Goal: Use online tool/utility: Utilize a website feature to perform a specific function

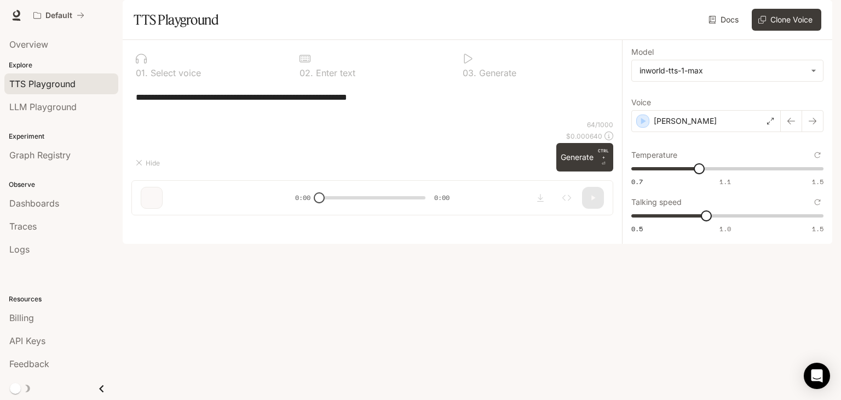
type input "****"
type input "***"
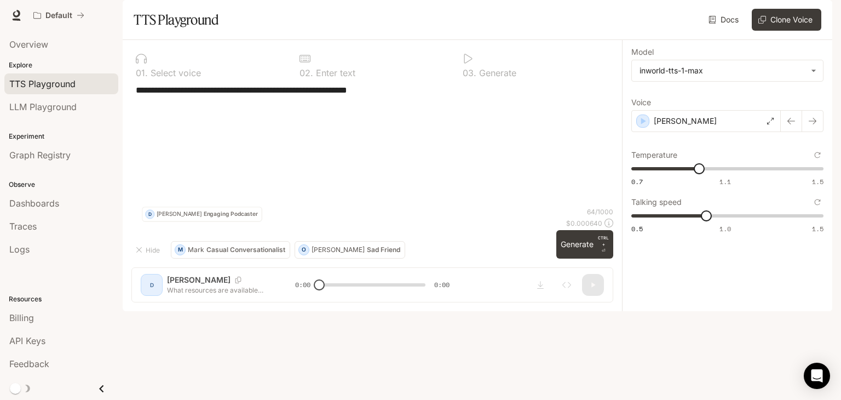
click at [161, 132] on textarea "**********" at bounding box center [372, 140] width 473 height 113
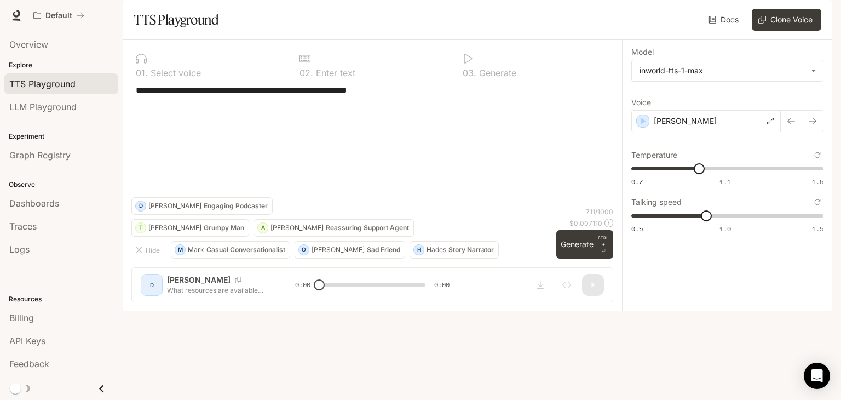
drag, startPoint x: 276, startPoint y: 218, endPoint x: 137, endPoint y: 121, distance: 169.5
click at [137, 121] on textarea "**********" at bounding box center [372, 140] width 473 height 113
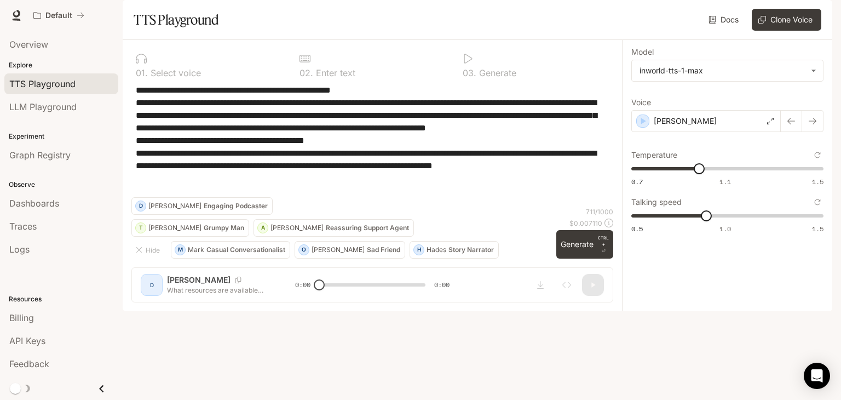
paste textarea "**********"
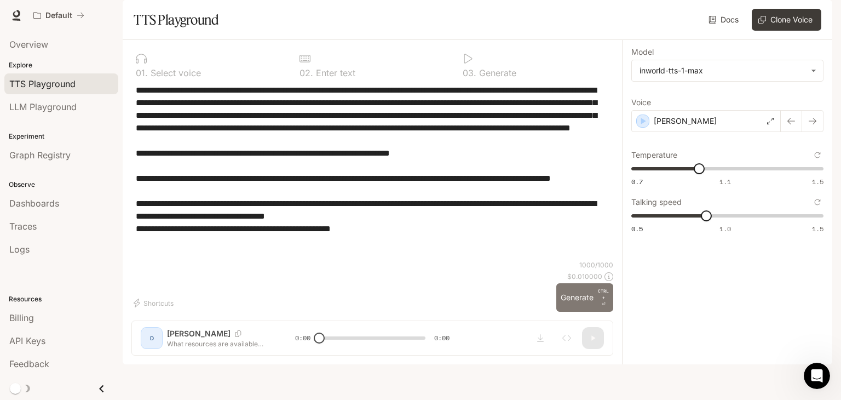
type textarea "**********"
click at [576, 311] on button "Generate CTRL + ⏎" at bounding box center [584, 297] width 57 height 28
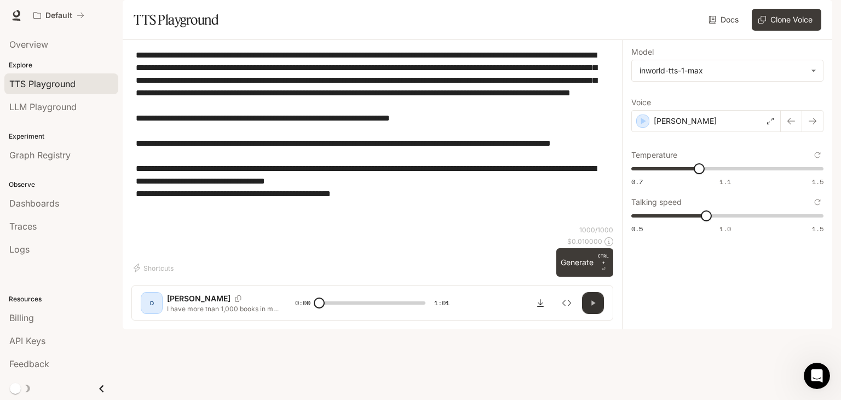
click at [594, 307] on icon "button" at bounding box center [592, 302] width 9 height 9
click at [591, 307] on icon "button" at bounding box center [592, 302] width 9 height 9
click at [586, 314] on button "button" at bounding box center [593, 303] width 22 height 22
click at [591, 307] on icon "button" at bounding box center [592, 302] width 9 height 9
click at [591, 305] on icon "button" at bounding box center [593, 303] width 4 height 5
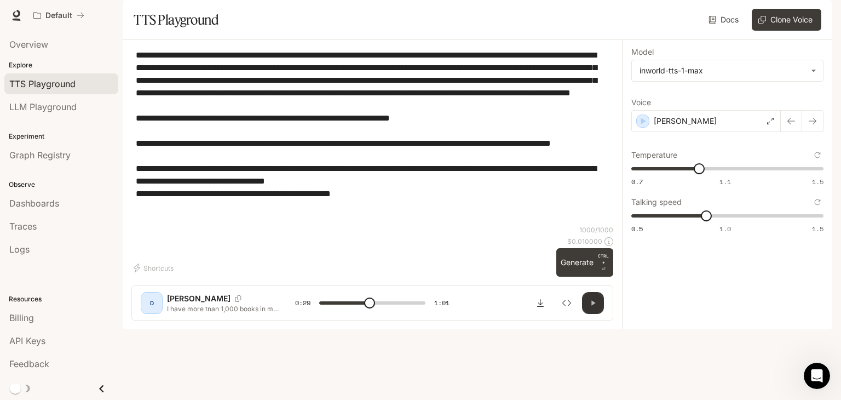
click at [596, 307] on icon "button" at bounding box center [592, 302] width 9 height 9
click at [597, 307] on icon "button" at bounding box center [592, 302] width 9 height 9
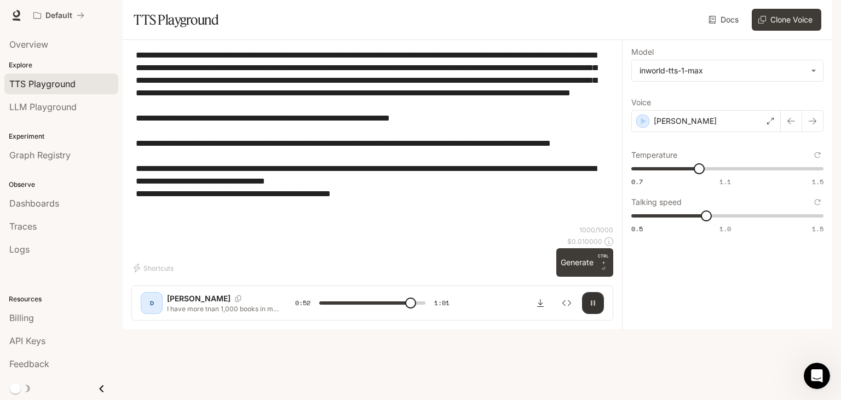
click at [597, 307] on icon "button" at bounding box center [592, 302] width 9 height 9
click at [435, 222] on textarea "**********" at bounding box center [372, 137] width 473 height 176
click at [406, 308] on span at bounding box center [411, 302] width 11 height 11
click at [590, 307] on icon "button" at bounding box center [592, 302] width 9 height 9
click at [412, 311] on span at bounding box center [372, 303] width 106 height 16
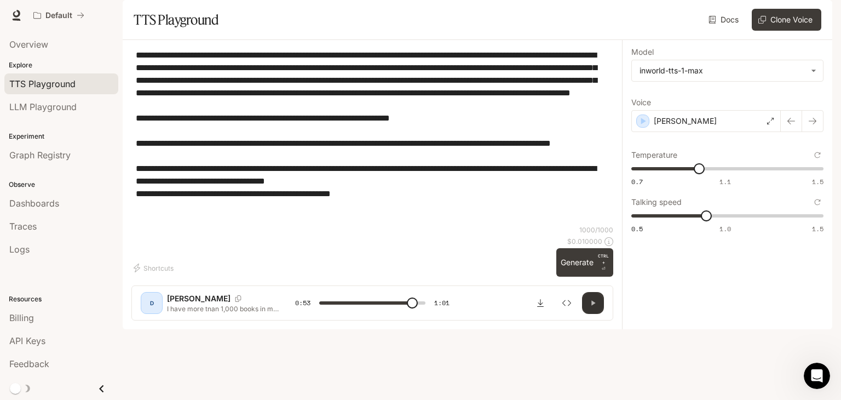
click at [593, 307] on icon "button" at bounding box center [592, 302] width 9 height 9
click at [406, 311] on span at bounding box center [372, 303] width 106 height 16
click at [597, 307] on icon "button" at bounding box center [592, 302] width 9 height 9
click at [371, 311] on span at bounding box center [372, 303] width 106 height 16
click at [593, 307] on icon "button" at bounding box center [592, 302] width 9 height 9
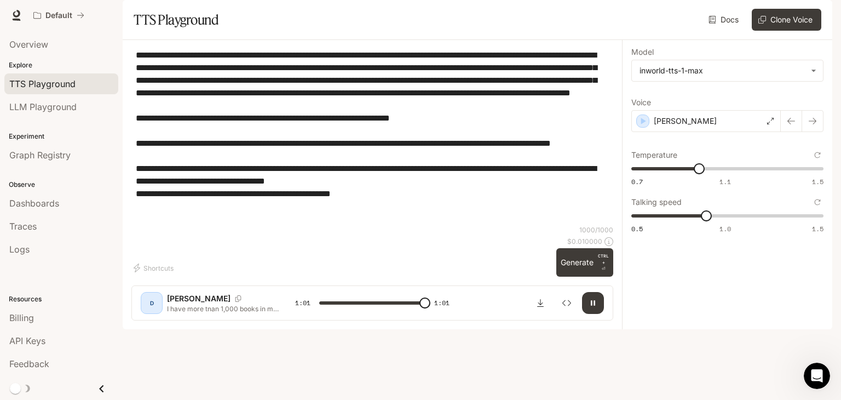
type input "*"
click at [385, 225] on textarea "**********" at bounding box center [372, 137] width 473 height 176
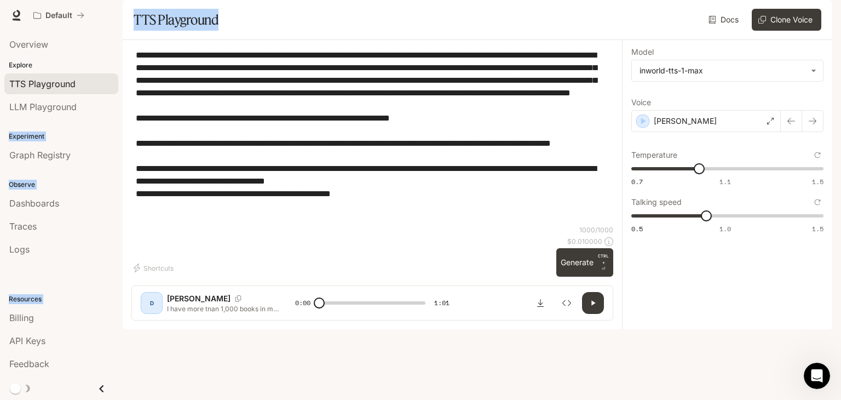
drag, startPoint x: 123, startPoint y: 90, endPoint x: 120, endPoint y: 78, distance: 12.3
click at [123, 78] on main "**********" at bounding box center [477, 164] width 709 height 329
click at [434, 225] on div "**********" at bounding box center [372, 137] width 482 height 176
drag, startPoint x: 391, startPoint y: 249, endPoint x: 120, endPoint y: 86, distance: 316.0
click at [123, 86] on div "**********" at bounding box center [372, 184] width 499 height 289
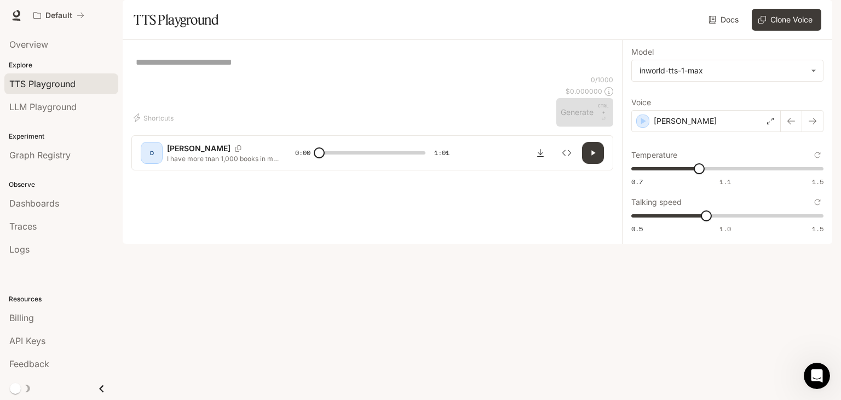
paste textarea "**********"
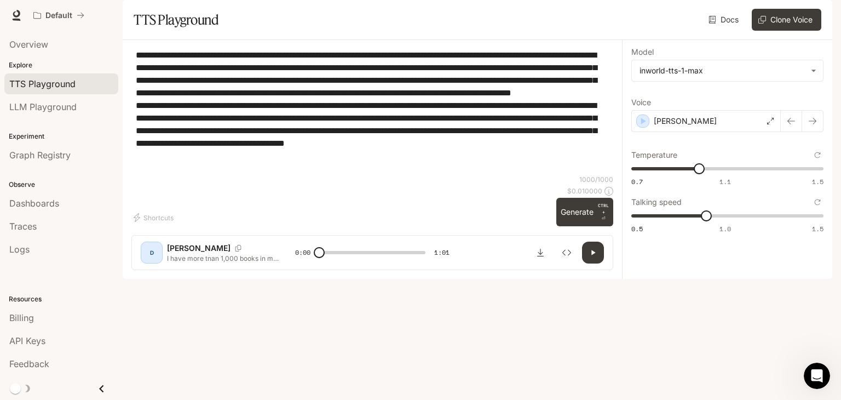
type textarea "**********"
click at [584, 263] on button "button" at bounding box center [593, 252] width 22 height 22
click at [587, 226] on button "Generate CTRL + ⏎" at bounding box center [584, 212] width 57 height 28
click at [585, 263] on button "button" at bounding box center [593, 252] width 22 height 22
click at [591, 257] on icon "button" at bounding box center [592, 252] width 9 height 9
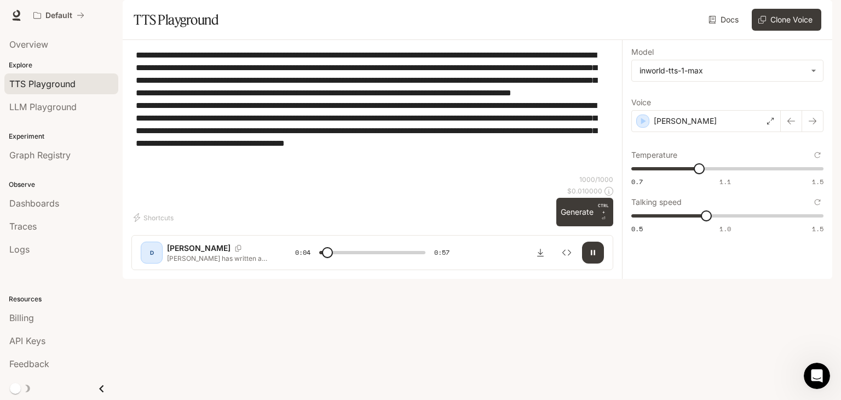
click at [590, 257] on icon "button" at bounding box center [592, 252] width 9 height 9
click at [589, 257] on icon "button" at bounding box center [592, 252] width 9 height 9
click at [338, 258] on span at bounding box center [337, 252] width 11 height 11
click at [599, 263] on button "button" at bounding box center [593, 252] width 22 height 22
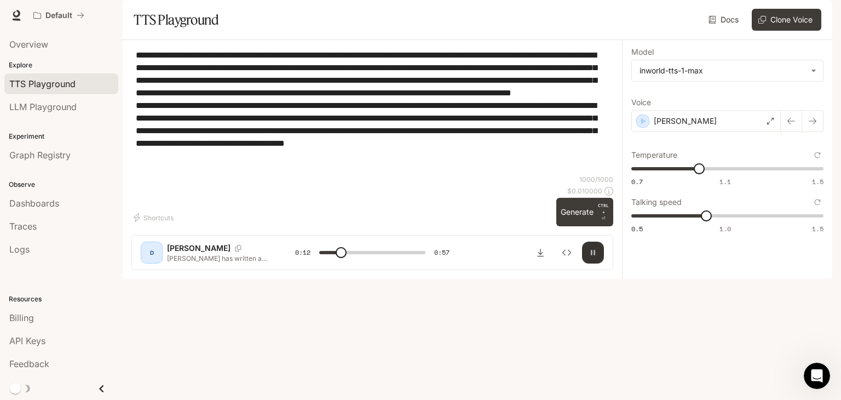
click at [593, 255] on icon "button" at bounding box center [593, 252] width 4 height 5
click at [320, 261] on span at bounding box center [372, 252] width 106 height 16
click at [585, 263] on button "button" at bounding box center [593, 252] width 22 height 22
click at [593, 263] on button "button" at bounding box center [593, 252] width 22 height 22
click at [335, 258] on span at bounding box center [334, 252] width 11 height 11
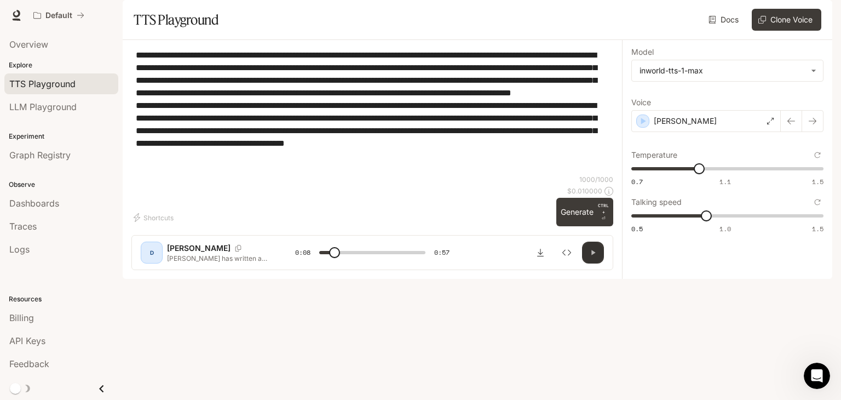
click at [594, 257] on icon "button" at bounding box center [592, 252] width 9 height 9
click at [338, 258] on span at bounding box center [337, 252] width 11 height 11
click at [594, 257] on icon "button" at bounding box center [592, 252] width 9 height 9
click at [594, 255] on icon "button" at bounding box center [593, 252] width 4 height 5
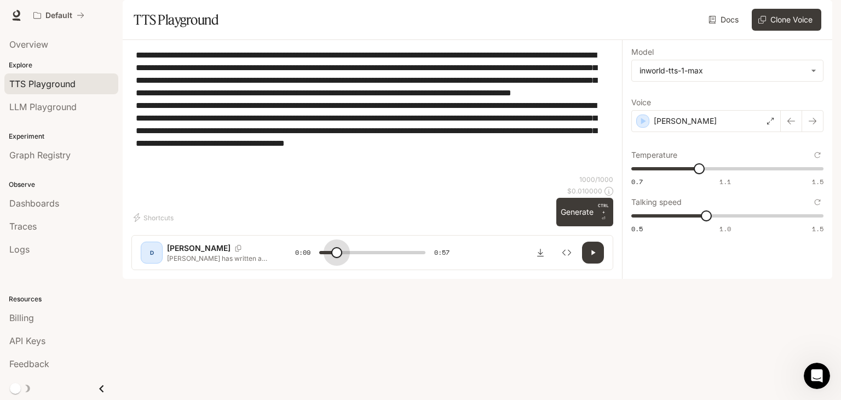
click at [337, 258] on span at bounding box center [336, 252] width 11 height 11
click at [594, 263] on button "button" at bounding box center [593, 252] width 22 height 22
click at [592, 263] on button "button" at bounding box center [593, 252] width 22 height 22
drag, startPoint x: 333, startPoint y: 367, endPoint x: 342, endPoint y: 368, distance: 8.8
click at [339, 258] on span at bounding box center [333, 252] width 11 height 11
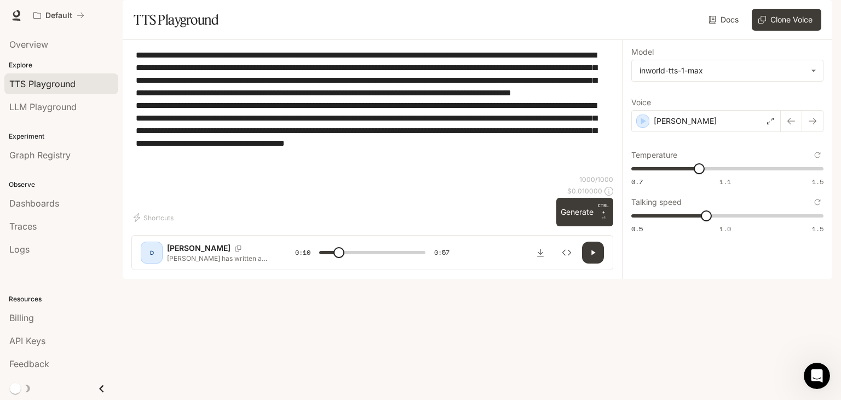
click at [600, 263] on button "button" at bounding box center [593, 252] width 22 height 22
click at [335, 258] on span at bounding box center [334, 252] width 11 height 11
click at [590, 257] on icon "button" at bounding box center [592, 252] width 9 height 9
click at [597, 263] on button "button" at bounding box center [593, 252] width 22 height 22
click at [593, 257] on icon "button" at bounding box center [592, 252] width 9 height 9
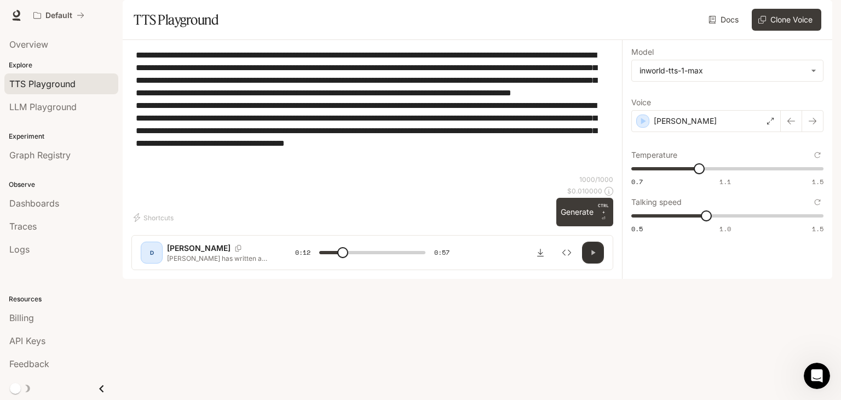
click at [594, 255] on icon "button" at bounding box center [593, 252] width 4 height 5
click at [345, 258] on span at bounding box center [344, 252] width 11 height 11
click at [342, 258] on span at bounding box center [341, 252] width 11 height 11
click at [594, 255] on icon "button" at bounding box center [593, 252] width 4 height 5
click at [343, 258] on span at bounding box center [342, 252] width 11 height 11
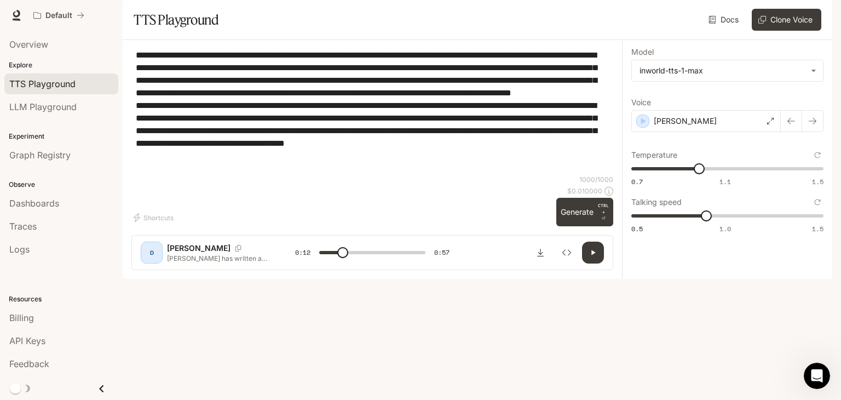
click at [590, 257] on icon "button" at bounding box center [592, 252] width 9 height 9
click at [596, 257] on icon "button" at bounding box center [592, 252] width 9 height 9
click at [595, 257] on icon "button" at bounding box center [592, 252] width 9 height 9
click at [342, 261] on span at bounding box center [372, 252] width 106 height 16
click at [339, 258] on span at bounding box center [338, 252] width 11 height 11
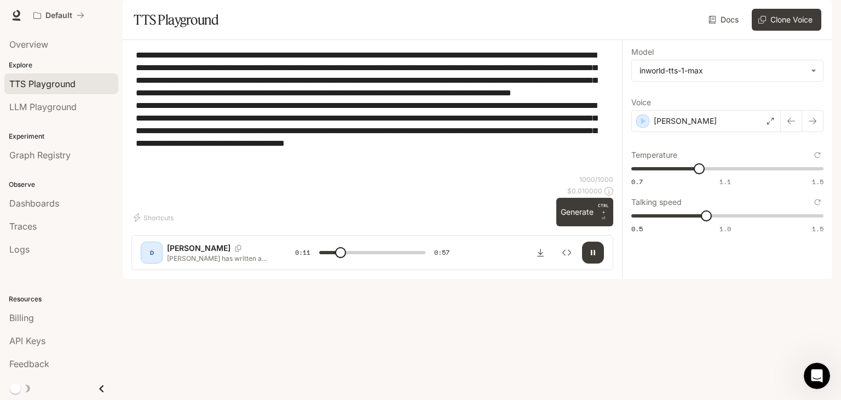
click at [599, 263] on button "button" at bounding box center [593, 252] width 22 height 22
click at [336, 258] on span at bounding box center [341, 252] width 11 height 11
click at [596, 257] on icon "button" at bounding box center [592, 252] width 9 height 9
click at [353, 258] on span at bounding box center [353, 252] width 11 height 11
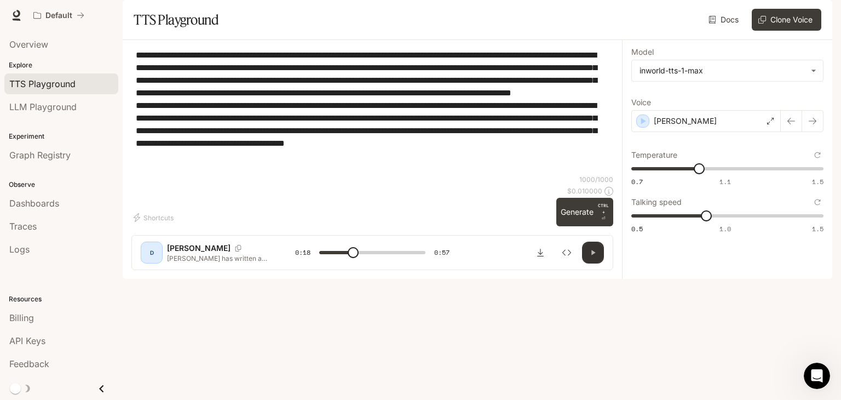
click at [587, 263] on button "button" at bounding box center [593, 252] width 22 height 22
click at [345, 258] on span at bounding box center [344, 252] width 11 height 11
click at [593, 257] on icon "button" at bounding box center [592, 252] width 9 height 9
click at [353, 258] on span at bounding box center [352, 252] width 11 height 11
click at [591, 257] on icon "button" at bounding box center [592, 252] width 9 height 9
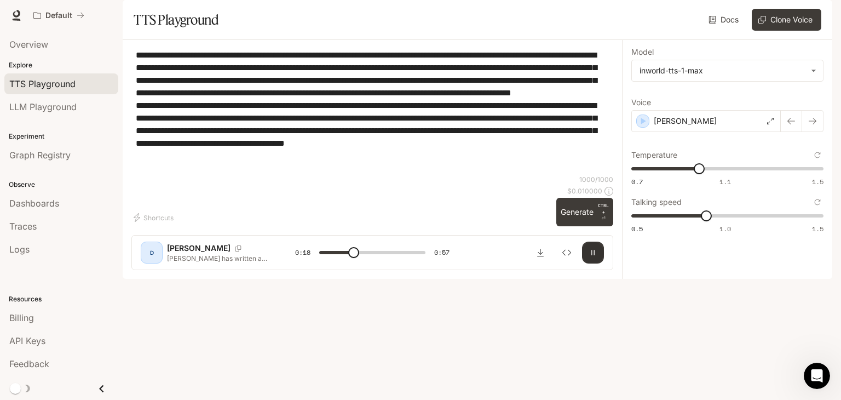
click at [591, 255] on icon "button" at bounding box center [593, 252] width 4 height 5
click at [593, 255] on icon "button" at bounding box center [593, 252] width 4 height 5
click at [593, 257] on icon "button" at bounding box center [592, 252] width 9 height 9
type input "****"
drag, startPoint x: 333, startPoint y: 136, endPoint x: 55, endPoint y: 76, distance: 285.2
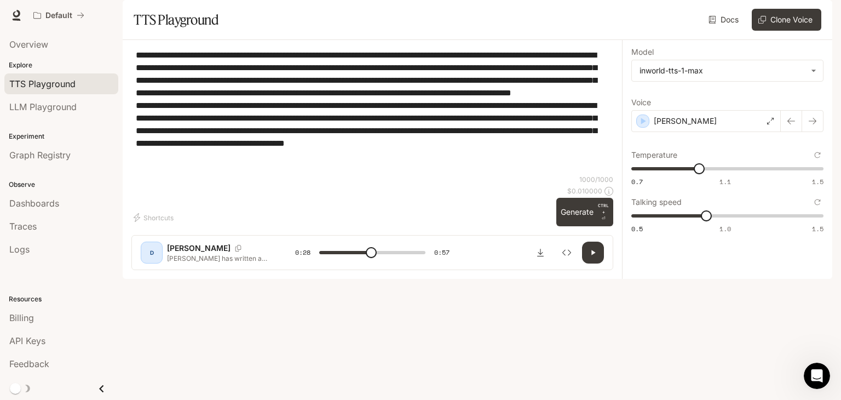
click at [123, 76] on main "**********" at bounding box center [477, 139] width 709 height 279
type textarea "**********"
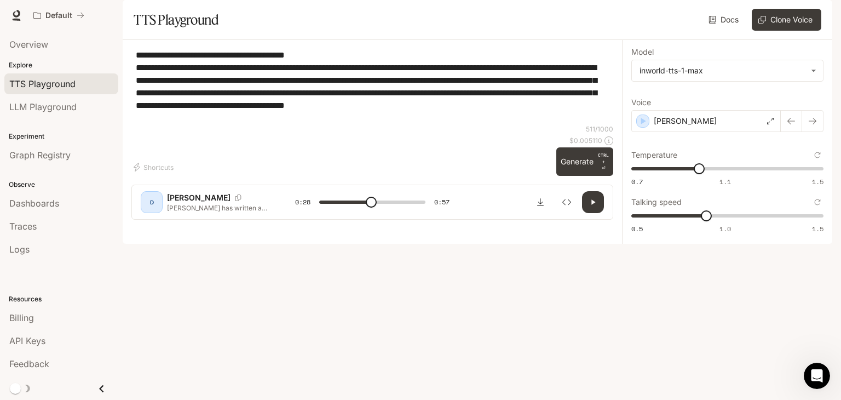
type input "****"
type textarea "**********"
click at [366, 207] on span at bounding box center [371, 202] width 11 height 11
click at [588, 213] on button "button" at bounding box center [593, 202] width 22 height 22
click at [584, 213] on button "button" at bounding box center [593, 202] width 22 height 22
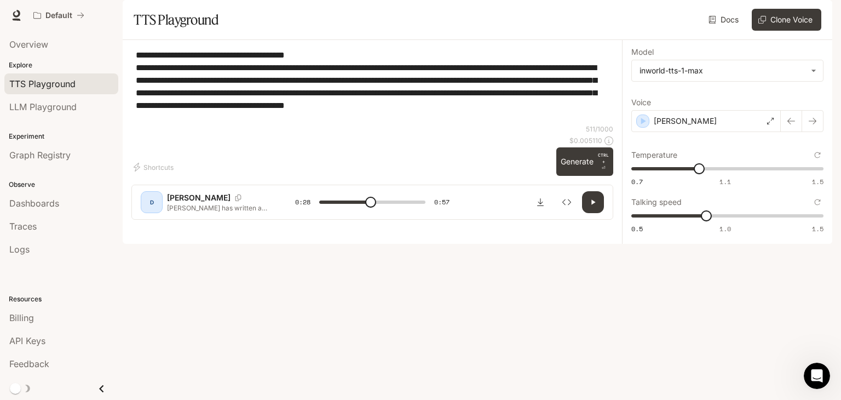
drag, startPoint x: 182, startPoint y: 86, endPoint x: 239, endPoint y: 85, distance: 56.9
click at [239, 85] on textarea "**********" at bounding box center [372, 87] width 473 height 76
click at [361, 207] on span at bounding box center [361, 202] width 11 height 11
click at [596, 206] on icon "button" at bounding box center [592, 202] width 9 height 9
click at [378, 210] on span at bounding box center [372, 202] width 106 height 16
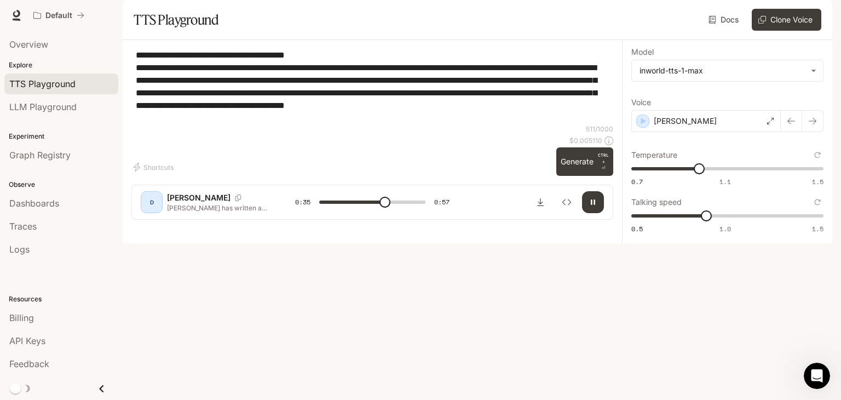
click at [595, 213] on button "button" at bounding box center [593, 202] width 22 height 22
click at [371, 210] on span at bounding box center [372, 202] width 106 height 16
click at [586, 213] on button "button" at bounding box center [593, 202] width 22 height 22
click at [592, 206] on icon "button" at bounding box center [592, 202] width 9 height 9
click at [593, 206] on icon "button" at bounding box center [592, 202] width 9 height 9
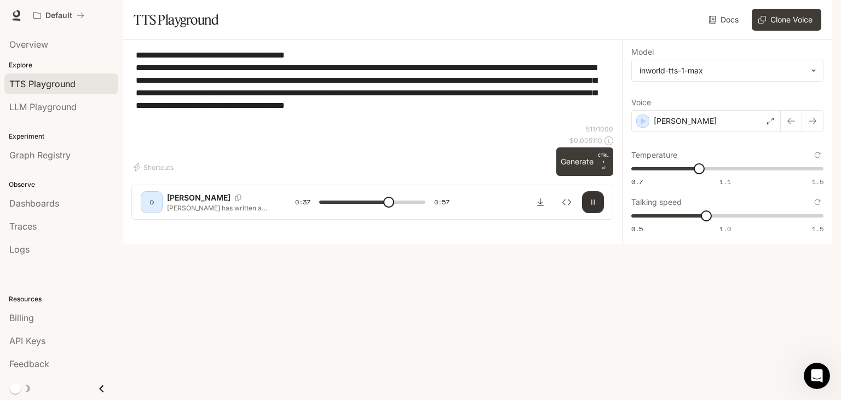
click at [593, 206] on icon "button" at bounding box center [592, 202] width 9 height 9
click at [394, 210] on span at bounding box center [372, 202] width 106 height 16
click at [389, 207] on span at bounding box center [389, 202] width 11 height 11
click at [396, 210] on span at bounding box center [372, 202] width 106 height 16
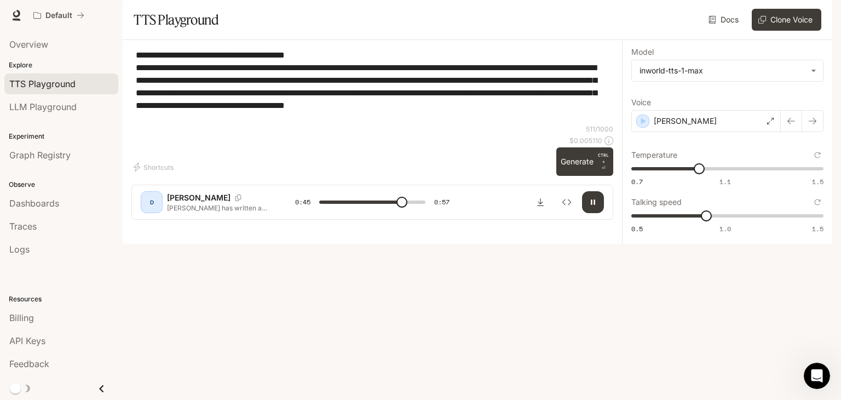
click at [377, 210] on span at bounding box center [372, 202] width 106 height 16
click at [411, 207] on span at bounding box center [416, 202] width 11 height 11
click at [409, 207] on span at bounding box center [414, 202] width 11 height 11
click at [591, 206] on icon "button" at bounding box center [592, 202] width 9 height 9
click at [598, 213] on button "button" at bounding box center [593, 202] width 22 height 22
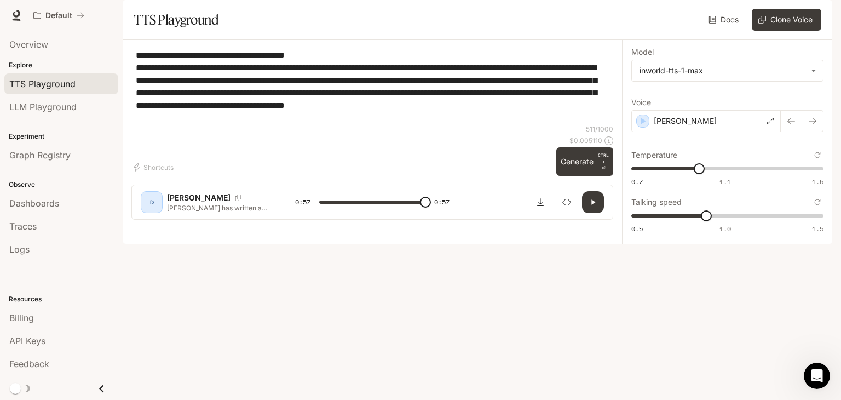
type input "*"
drag, startPoint x: 232, startPoint y: 150, endPoint x: 127, endPoint y: 76, distance: 128.0
click at [127, 76] on div "**********" at bounding box center [372, 134] width 499 height 188
paste textarea "**********"
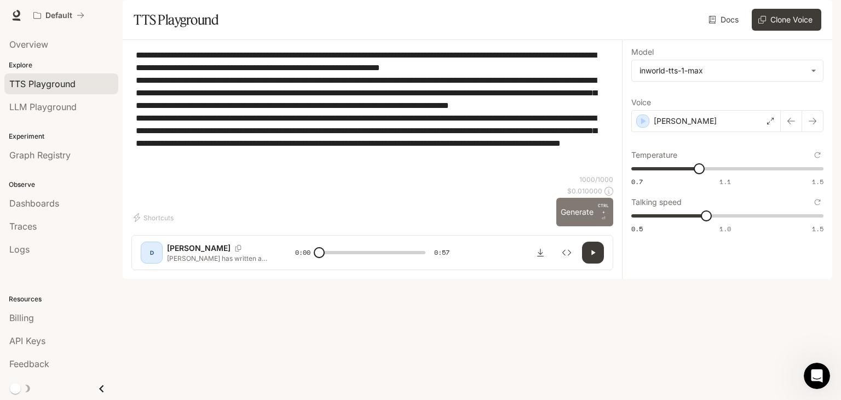
type textarea "**********"
click at [575, 226] on button "Generate CTRL + ⏎" at bounding box center [584, 212] width 57 height 28
click at [598, 263] on button "button" at bounding box center [593, 252] width 22 height 22
click at [596, 263] on button "button" at bounding box center [593, 252] width 22 height 22
click at [595, 263] on button "button" at bounding box center [593, 252] width 22 height 22
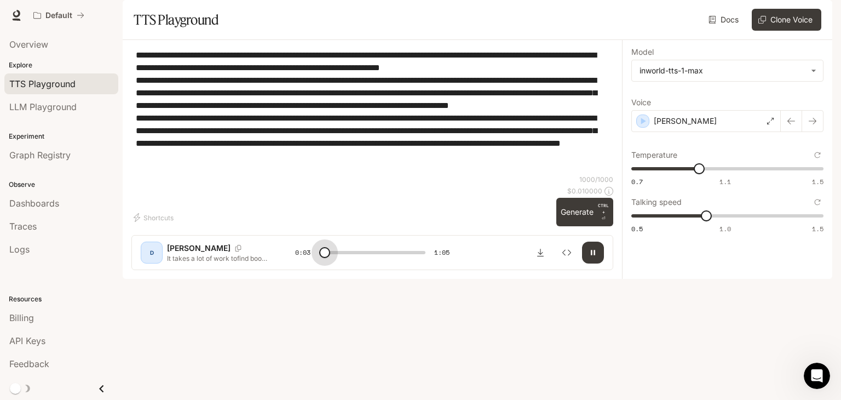
click at [325, 258] on span at bounding box center [324, 252] width 11 height 11
click at [593, 257] on icon "button" at bounding box center [592, 252] width 9 height 9
click at [327, 258] on span at bounding box center [326, 252] width 11 height 11
click at [589, 257] on icon "button" at bounding box center [592, 252] width 9 height 9
click at [596, 257] on icon "button" at bounding box center [592, 252] width 9 height 9
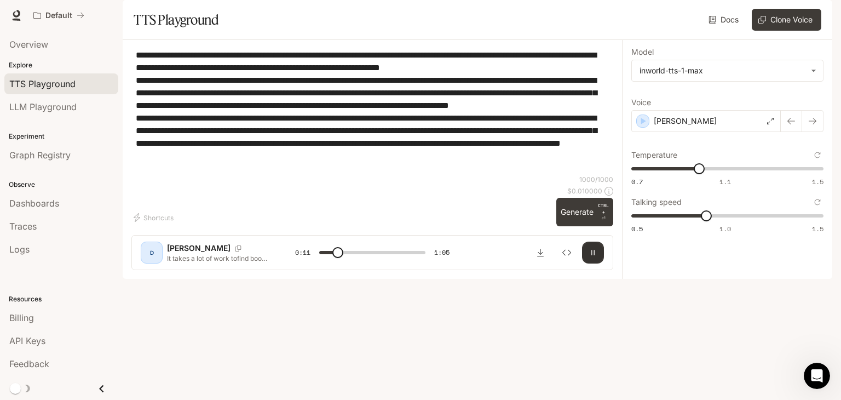
type input "****"
drag, startPoint x: 402, startPoint y: 99, endPoint x: 79, endPoint y: 80, distance: 323.5
click at [123, 76] on main "**********" at bounding box center [477, 139] width 709 height 279
type textarea "**********"
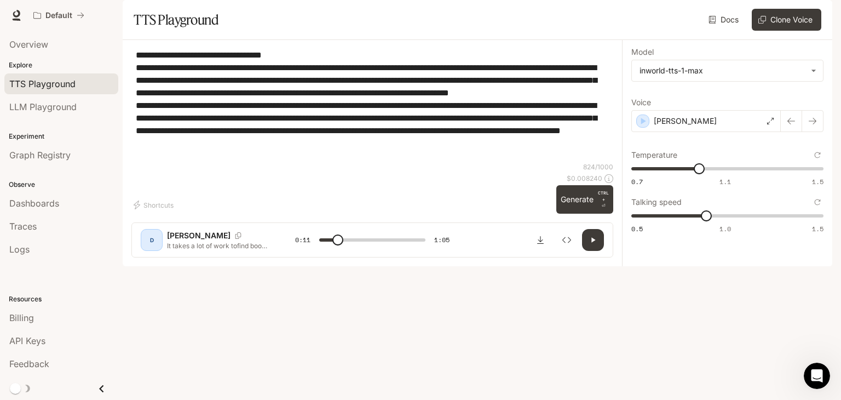
type input "****"
type textarea "**********"
click at [336, 245] on span at bounding box center [335, 239] width 11 height 11
click at [597, 251] on button "button" at bounding box center [593, 240] width 22 height 22
click at [594, 244] on icon "button" at bounding box center [592, 239] width 9 height 9
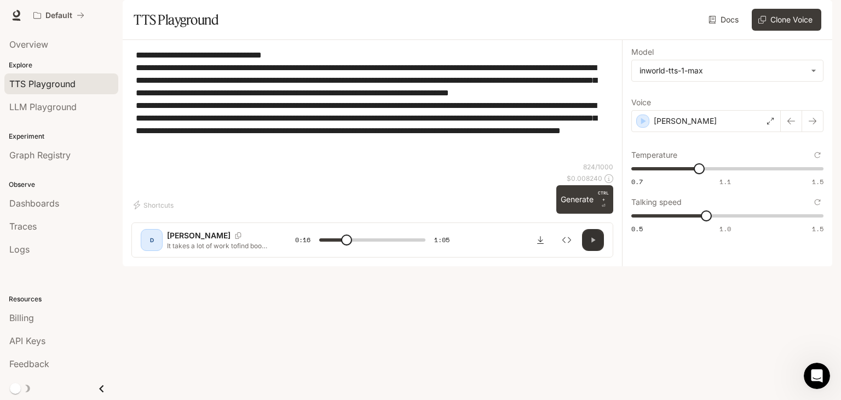
click at [593, 242] on icon "button" at bounding box center [593, 240] width 4 height 5
click at [599, 251] on button "button" at bounding box center [593, 240] width 22 height 22
click at [350, 245] on span at bounding box center [349, 239] width 11 height 11
click at [596, 244] on icon "button" at bounding box center [592, 239] width 9 height 9
click at [595, 244] on icon "button" at bounding box center [592, 239] width 9 height 9
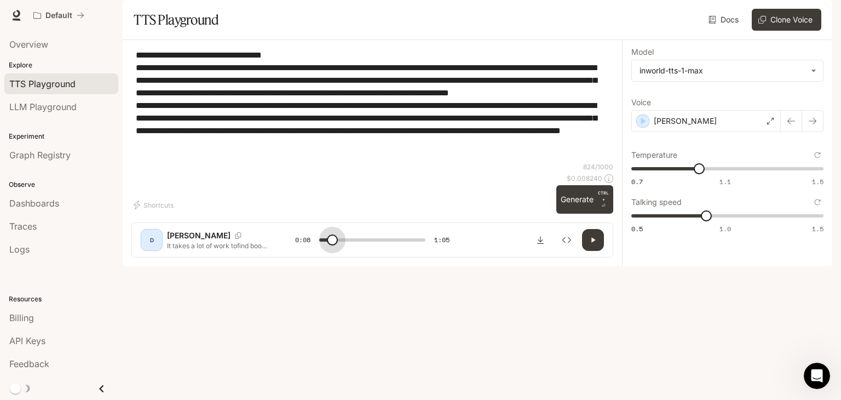
click at [333, 248] on span at bounding box center [372, 240] width 106 height 16
click at [598, 251] on button "button" at bounding box center [593, 240] width 22 height 22
click at [596, 244] on icon "button" at bounding box center [592, 239] width 9 height 9
click at [332, 245] on span at bounding box center [337, 239] width 11 height 11
click at [594, 244] on icon "button" at bounding box center [592, 239] width 9 height 9
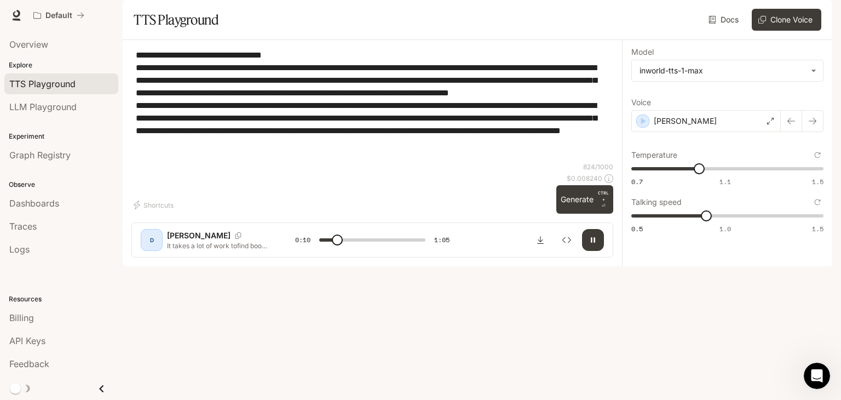
click at [595, 244] on icon "button" at bounding box center [592, 239] width 9 height 9
click at [332, 245] on span at bounding box center [331, 239] width 11 height 11
click at [591, 242] on icon "button" at bounding box center [593, 240] width 4 height 5
click at [598, 251] on button "button" at bounding box center [593, 240] width 22 height 22
click at [353, 245] on span at bounding box center [358, 239] width 11 height 11
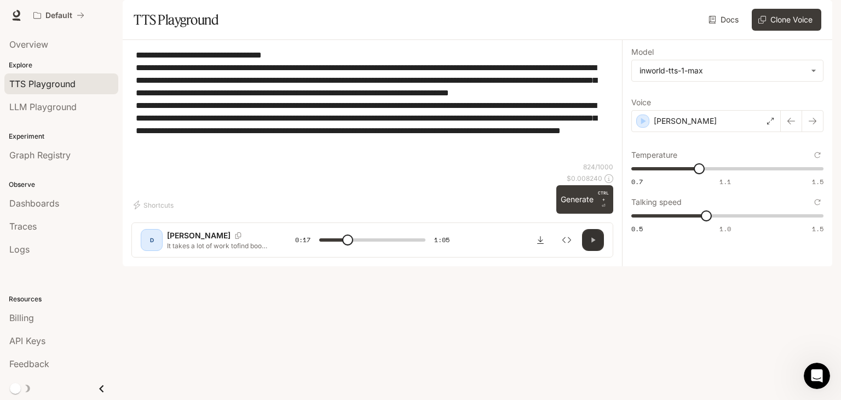
click at [594, 242] on icon "button" at bounding box center [593, 240] width 4 height 5
click at [358, 248] on span at bounding box center [372, 240] width 106 height 16
click at [598, 251] on button "button" at bounding box center [593, 240] width 22 height 22
click at [343, 248] on span at bounding box center [372, 240] width 106 height 16
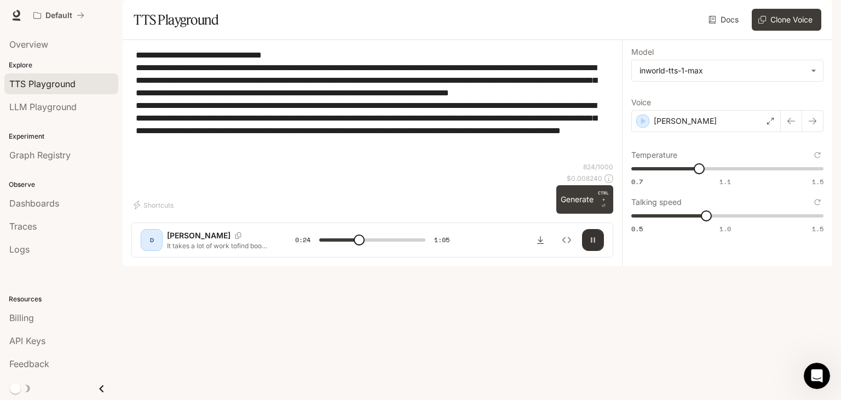
click at [596, 244] on icon "button" at bounding box center [592, 239] width 9 height 9
click at [354, 245] on span at bounding box center [359, 239] width 11 height 11
click at [601, 251] on button "button" at bounding box center [593, 240] width 22 height 22
click at [593, 244] on icon "button" at bounding box center [592, 239] width 9 height 9
click at [593, 251] on button "button" at bounding box center [593, 240] width 22 height 22
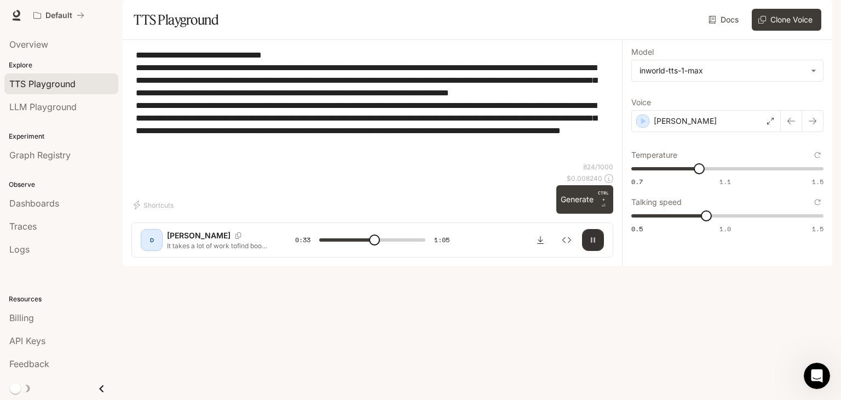
click at [592, 244] on icon "button" at bounding box center [592, 239] width 9 height 9
click at [370, 245] on span at bounding box center [374, 239] width 11 height 11
click at [598, 251] on button "button" at bounding box center [593, 240] width 22 height 22
click at [379, 245] on span at bounding box center [378, 239] width 11 height 11
click at [376, 245] on span at bounding box center [381, 239] width 11 height 11
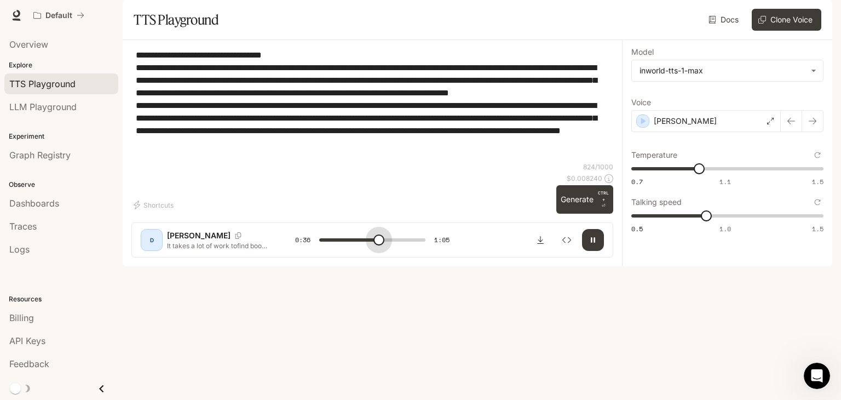
click at [379, 245] on span at bounding box center [378, 239] width 11 height 11
drag, startPoint x: 596, startPoint y: 364, endPoint x: 570, endPoint y: 367, distance: 25.9
click at [596, 244] on icon "button" at bounding box center [592, 239] width 9 height 9
click at [379, 245] on span at bounding box center [378, 239] width 11 height 11
click at [357, 248] on span at bounding box center [372, 240] width 106 height 16
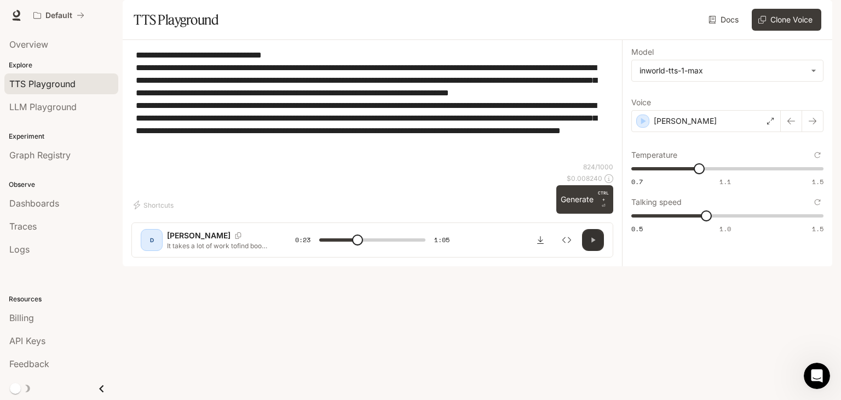
click at [597, 251] on button "button" at bounding box center [593, 240] width 22 height 22
click at [379, 248] on span at bounding box center [372, 240] width 106 height 16
click at [383, 245] on span at bounding box center [388, 239] width 11 height 11
click at [390, 245] on span at bounding box center [395, 239] width 11 height 11
click at [596, 244] on icon "button" at bounding box center [592, 239] width 9 height 9
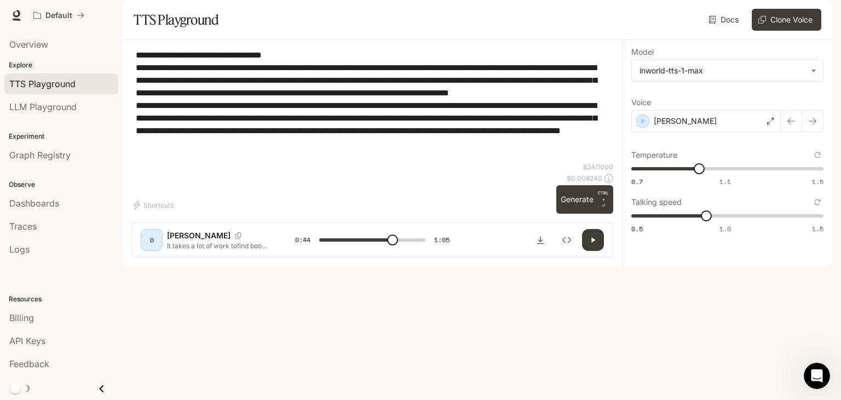
click at [387, 245] on span at bounding box center [392, 239] width 11 height 11
click at [587, 251] on button "button" at bounding box center [593, 240] width 22 height 22
click at [591, 242] on icon "button" at bounding box center [593, 240] width 4 height 5
click at [601, 251] on button "button" at bounding box center [593, 240] width 22 height 22
click at [395, 245] on span at bounding box center [399, 239] width 11 height 11
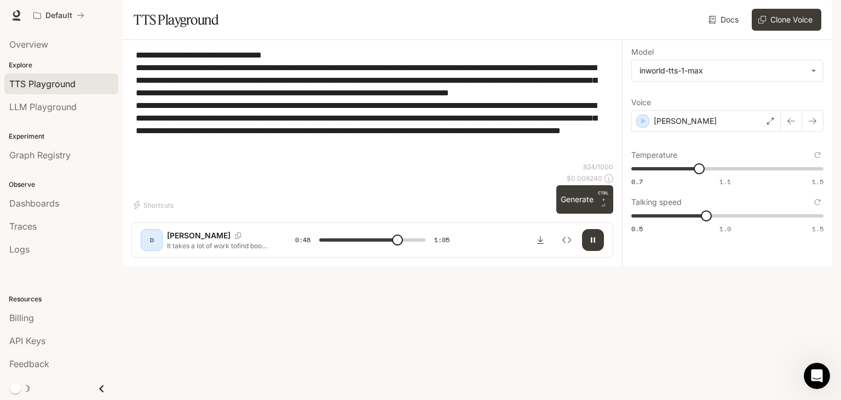
click at [392, 245] on span at bounding box center [397, 239] width 11 height 11
drag, startPoint x: 390, startPoint y: 364, endPoint x: 452, endPoint y: 376, distance: 63.0
click at [391, 248] on span at bounding box center [372, 240] width 106 height 16
click at [374, 248] on span at bounding box center [372, 240] width 106 height 16
click at [390, 248] on span at bounding box center [372, 240] width 106 height 16
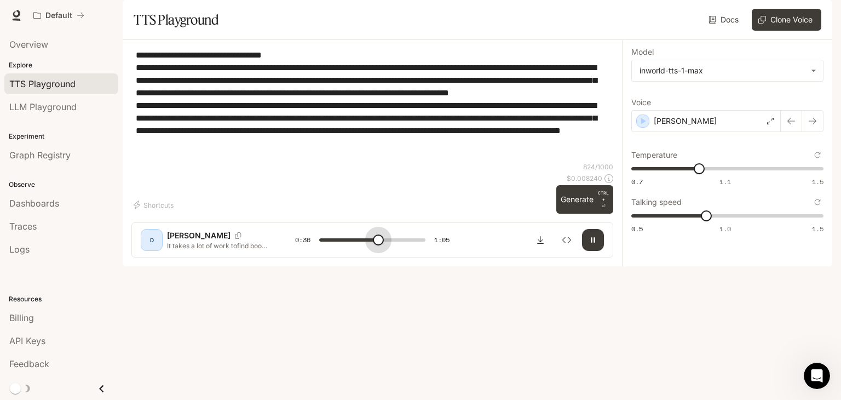
click at [378, 248] on span at bounding box center [372, 240] width 106 height 16
click at [596, 244] on icon "button" at bounding box center [592, 239] width 9 height 9
click at [395, 248] on span at bounding box center [372, 240] width 106 height 16
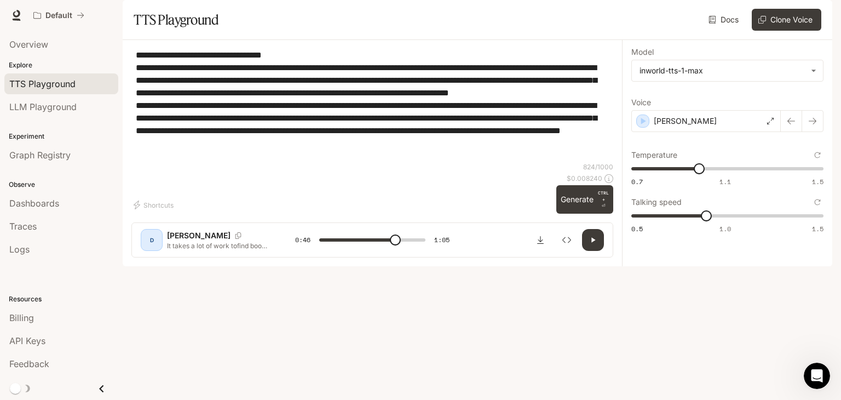
drag, startPoint x: 604, startPoint y: 362, endPoint x: 595, endPoint y: 371, distance: 12.8
click at [604, 257] on div "[PERSON_NAME] It takes a lot of work tofind books that include same-gender pare…" at bounding box center [372, 239] width 482 height 35
click at [595, 251] on button "button" at bounding box center [593, 240] width 22 height 22
click at [406, 248] on span at bounding box center [372, 240] width 106 height 16
click at [407, 248] on span at bounding box center [372, 240] width 106 height 16
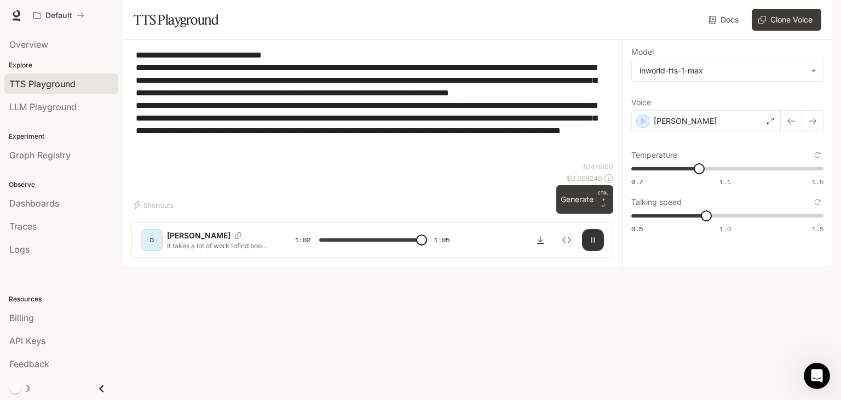
click at [589, 244] on icon "button" at bounding box center [592, 239] width 9 height 9
type input "****"
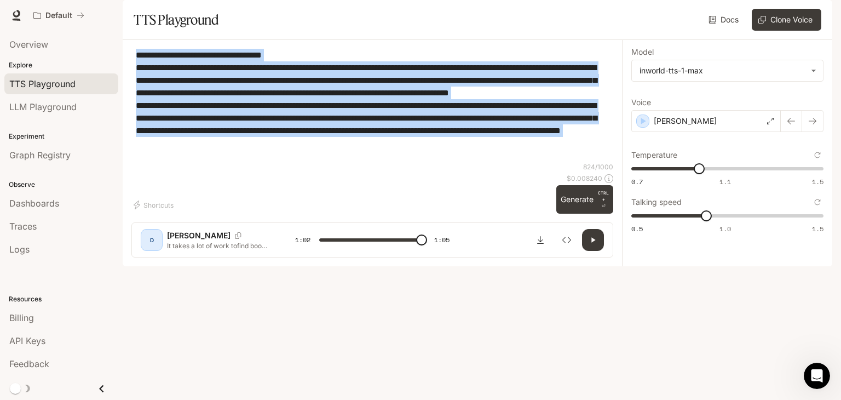
drag, startPoint x: 451, startPoint y: 193, endPoint x: 148, endPoint y: 95, distance: 318.7
click at [135, 89] on div "**********" at bounding box center [372, 105] width 482 height 113
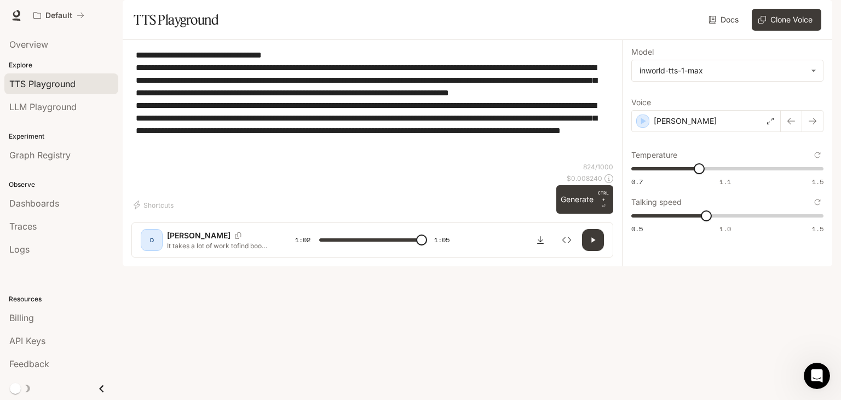
click at [416, 162] on div "**********" at bounding box center [372, 105] width 482 height 113
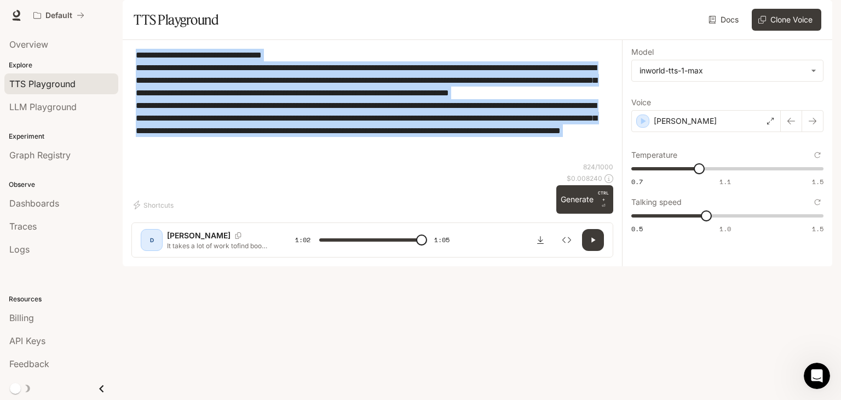
drag, startPoint x: 458, startPoint y: 192, endPoint x: 128, endPoint y: 85, distance: 346.4
click at [128, 84] on div "**********" at bounding box center [372, 153] width 499 height 226
click at [466, 162] on textarea "**********" at bounding box center [372, 105] width 473 height 113
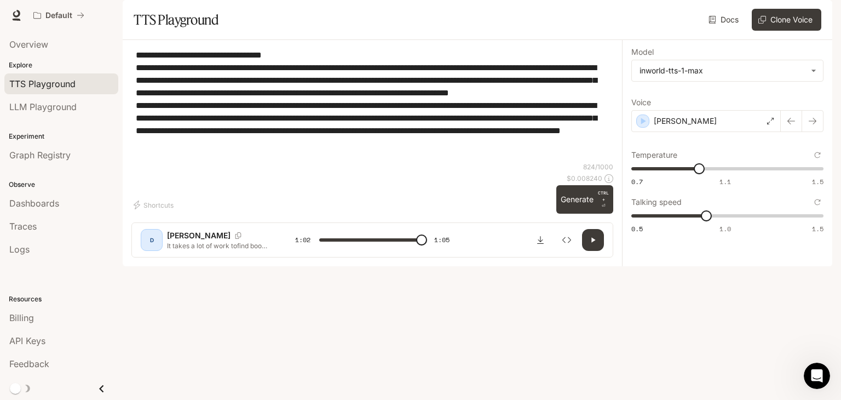
drag, startPoint x: 463, startPoint y: 189, endPoint x: 125, endPoint y: 79, distance: 354.5
click at [125, 79] on div "**********" at bounding box center [372, 153] width 499 height 226
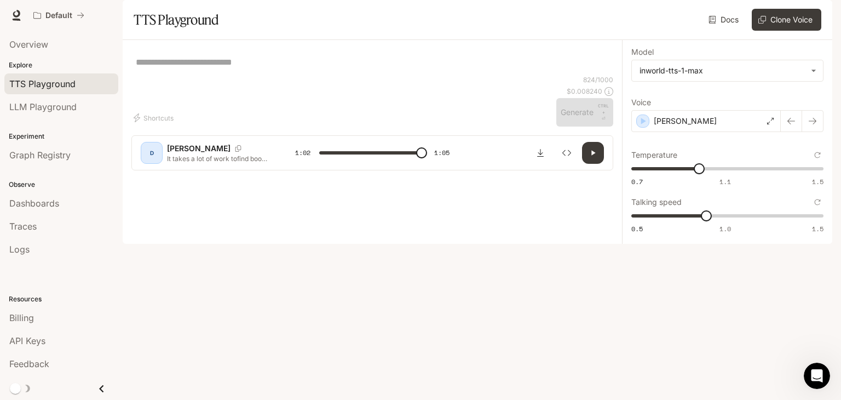
type input "****"
paste textarea "**********"
type textarea "**********"
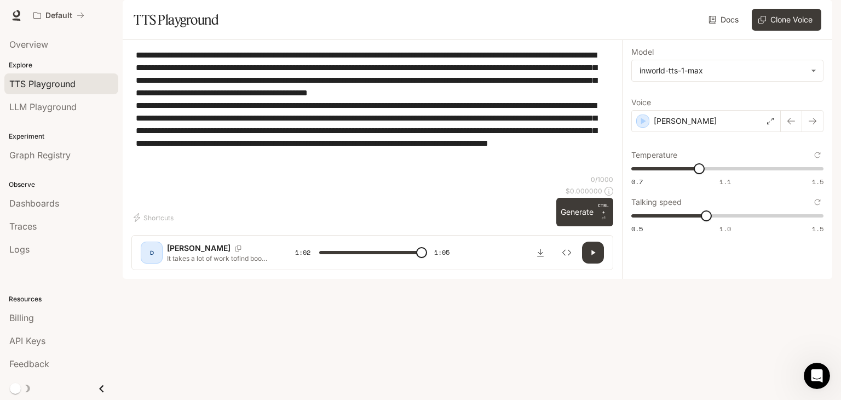
type input "****"
type textarea "**********"
click at [574, 226] on button "Generate CTRL + ⏎" at bounding box center [584, 212] width 57 height 28
click at [590, 257] on icon "button" at bounding box center [592, 252] width 9 height 9
click at [593, 255] on icon "button" at bounding box center [593, 252] width 4 height 5
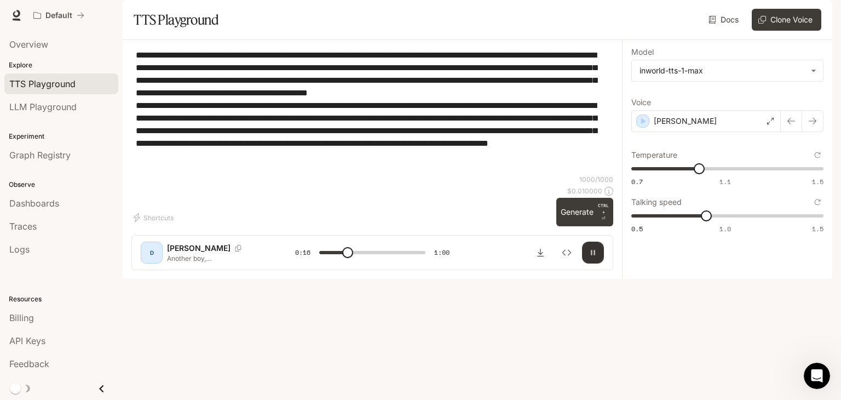
type input "****"
drag, startPoint x: 313, startPoint y: 112, endPoint x: 56, endPoint y: 61, distance: 262.3
click at [123, 63] on main "**********" at bounding box center [477, 139] width 709 height 279
type textarea "**********"
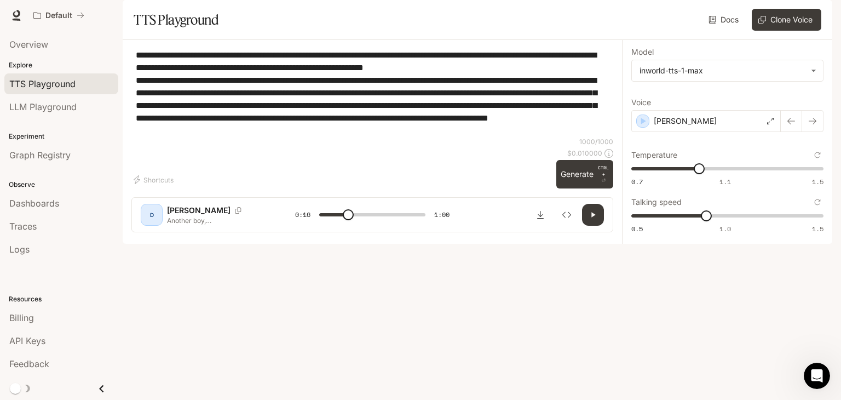
type input "****"
type textarea "**********"
type input "****"
type textarea "**********"
click at [593, 219] on icon "button" at bounding box center [592, 214] width 9 height 9
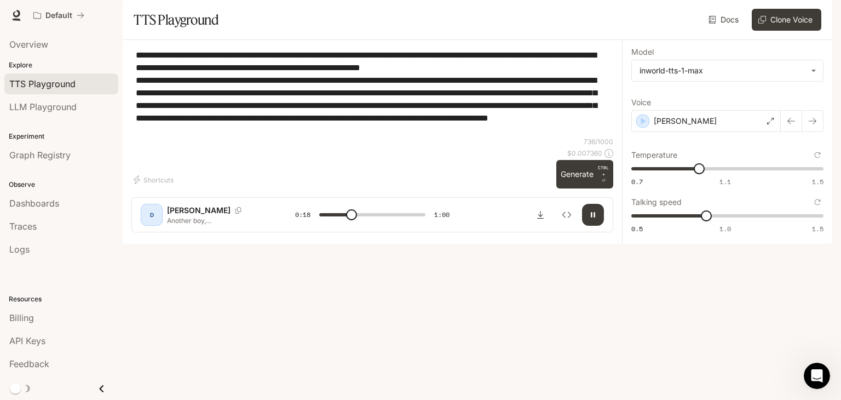
click at [346, 220] on span at bounding box center [351, 214] width 11 height 11
click at [349, 220] on span at bounding box center [354, 214] width 11 height 11
click at [347, 220] on span at bounding box center [345, 214] width 11 height 11
click at [348, 220] on span at bounding box center [347, 214] width 11 height 11
click at [350, 223] on span at bounding box center [372, 214] width 106 height 16
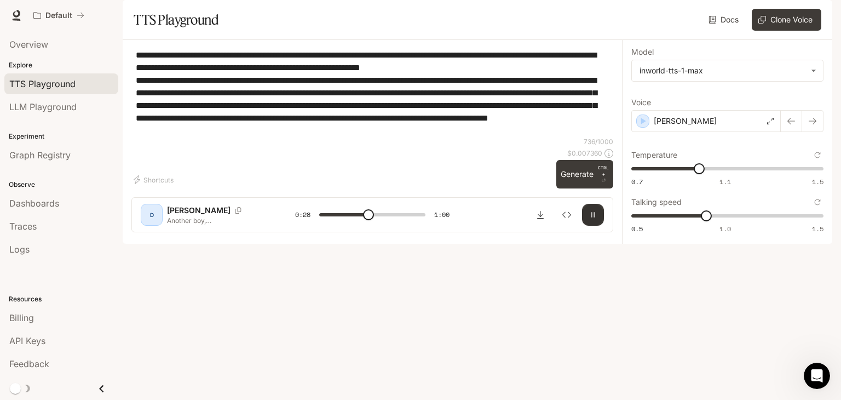
click at [592, 219] on icon "button" at bounding box center [592, 214] width 9 height 9
drag, startPoint x: 413, startPoint y: 95, endPoint x: 486, endPoint y: 98, distance: 73.4
click at [486, 98] on textarea "**********" at bounding box center [372, 93] width 473 height 88
click at [359, 220] on span at bounding box center [359, 214] width 11 height 11
click at [602, 226] on button "button" at bounding box center [593, 215] width 22 height 22
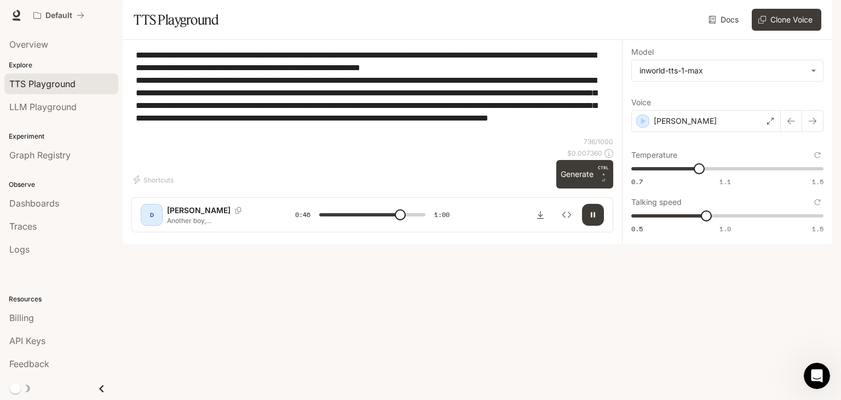
click at [378, 223] on span at bounding box center [372, 214] width 106 height 16
click at [372, 223] on span at bounding box center [372, 214] width 106 height 16
click at [361, 223] on span at bounding box center [372, 214] width 106 height 16
click at [594, 217] on icon "button" at bounding box center [593, 214] width 4 height 5
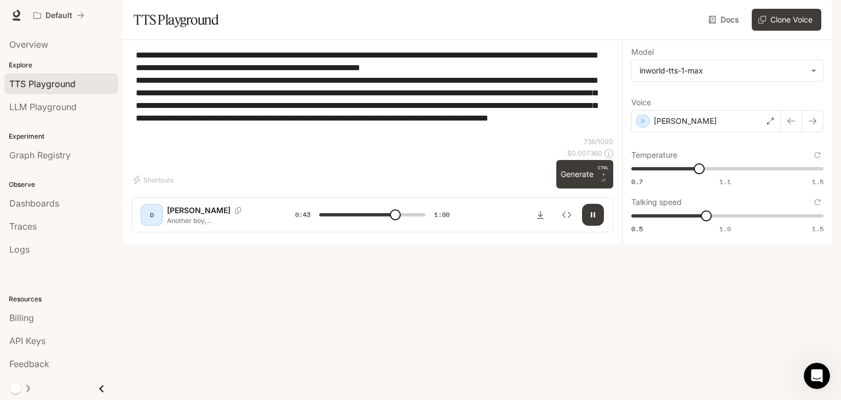
click at [589, 226] on button "button" at bounding box center [593, 215] width 22 height 22
click at [373, 223] on span at bounding box center [372, 214] width 106 height 16
click at [596, 226] on button "button" at bounding box center [593, 215] width 22 height 22
click at [361, 223] on span at bounding box center [372, 214] width 106 height 16
click at [366, 223] on span at bounding box center [372, 214] width 106 height 16
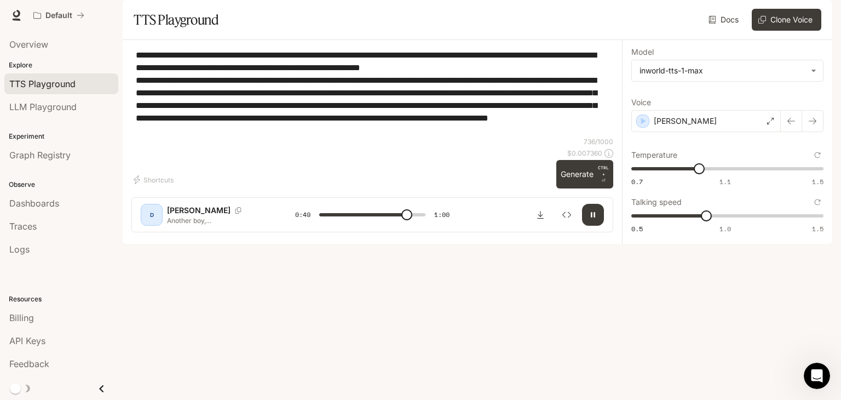
click at [378, 223] on span at bounding box center [372, 214] width 106 height 16
click at [600, 226] on button "button" at bounding box center [593, 215] width 22 height 22
click at [364, 223] on span at bounding box center [372, 214] width 106 height 16
drag, startPoint x: 595, startPoint y: 362, endPoint x: 587, endPoint y: 348, distance: 16.2
click at [596, 219] on icon "button" at bounding box center [592, 214] width 9 height 9
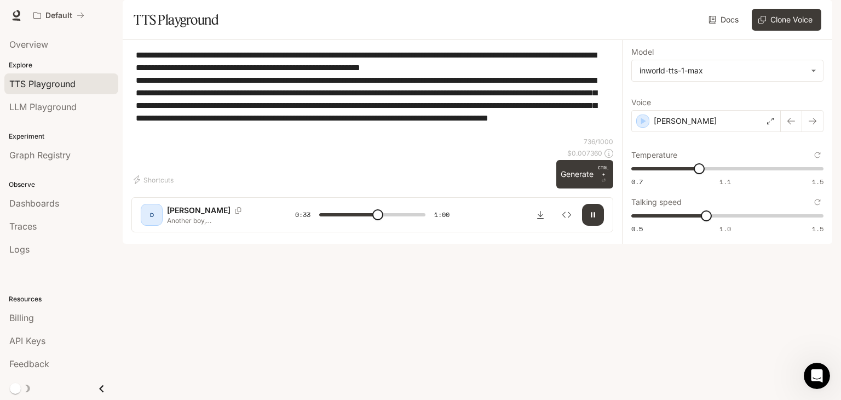
click at [598, 226] on button "button" at bounding box center [593, 215] width 22 height 22
click at [589, 219] on icon "button" at bounding box center [592, 214] width 9 height 9
click at [402, 220] on span at bounding box center [402, 214] width 11 height 11
click at [401, 220] on span at bounding box center [406, 214] width 11 height 11
click at [598, 226] on button "button" at bounding box center [593, 215] width 22 height 22
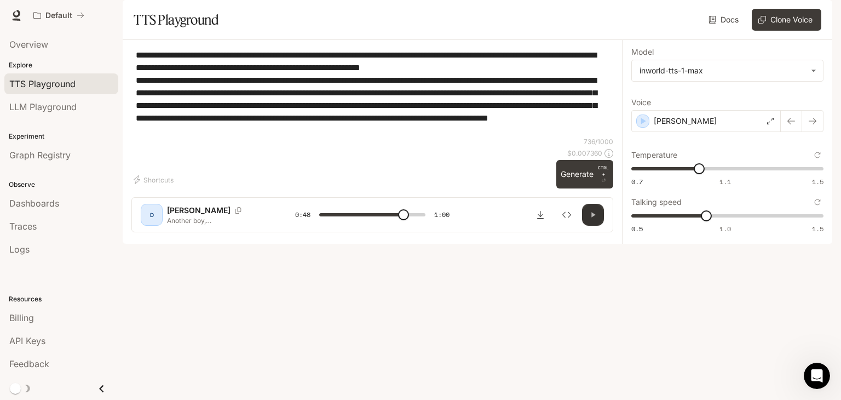
click at [596, 219] on icon "button" at bounding box center [592, 214] width 9 height 9
drag, startPoint x: 312, startPoint y: 137, endPoint x: 425, endPoint y: 137, distance: 113.3
click at [425, 137] on textarea "**********" at bounding box center [372, 93] width 473 height 88
click at [587, 226] on button "button" at bounding box center [593, 215] width 22 height 22
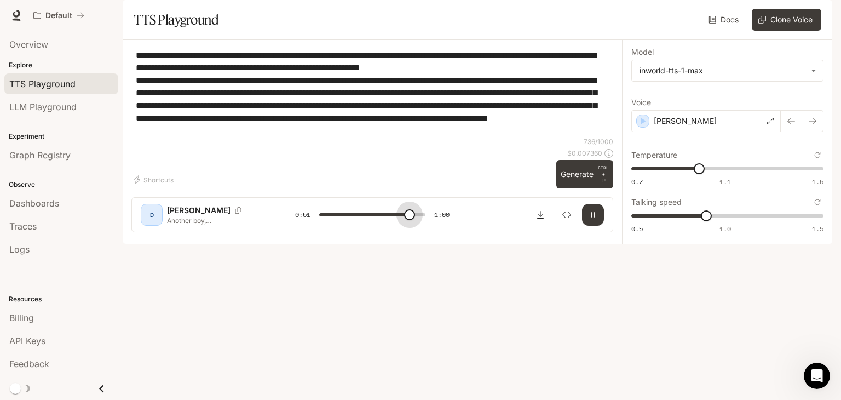
click at [409, 220] on span at bounding box center [409, 214] width 11 height 11
click at [403, 220] on span at bounding box center [403, 214] width 11 height 11
type input "*"
drag, startPoint x: 551, startPoint y: 161, endPoint x: 131, endPoint y: 80, distance: 427.6
click at [131, 80] on div "**********" at bounding box center [372, 93] width 482 height 88
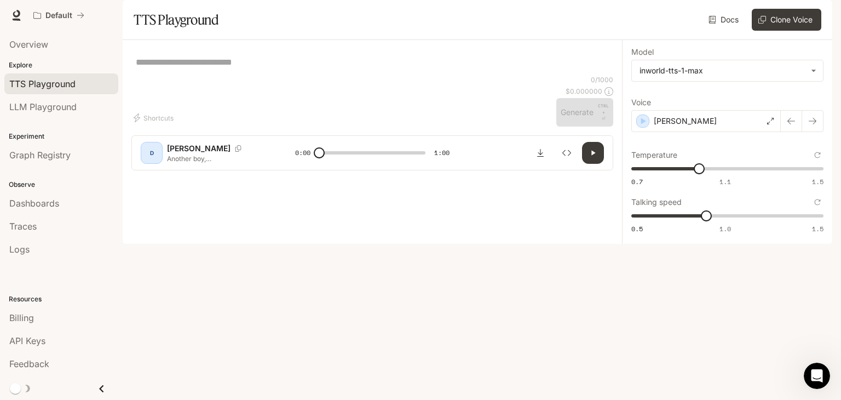
click at [217, 75] on div "* ​" at bounding box center [372, 62] width 482 height 26
click at [199, 68] on textarea at bounding box center [372, 62] width 473 height 13
paste textarea "**********"
drag, startPoint x: 264, startPoint y: 96, endPoint x: 105, endPoint y: 88, distance: 160.1
click at [123, 88] on main "**********" at bounding box center [477, 122] width 709 height 244
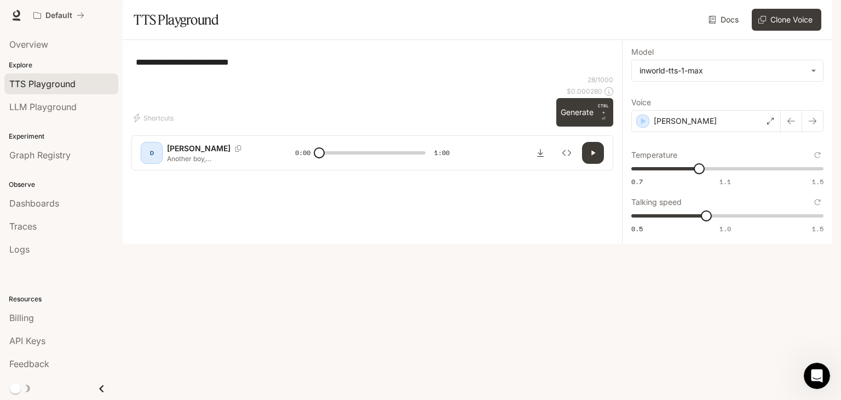
paste textarea "**********"
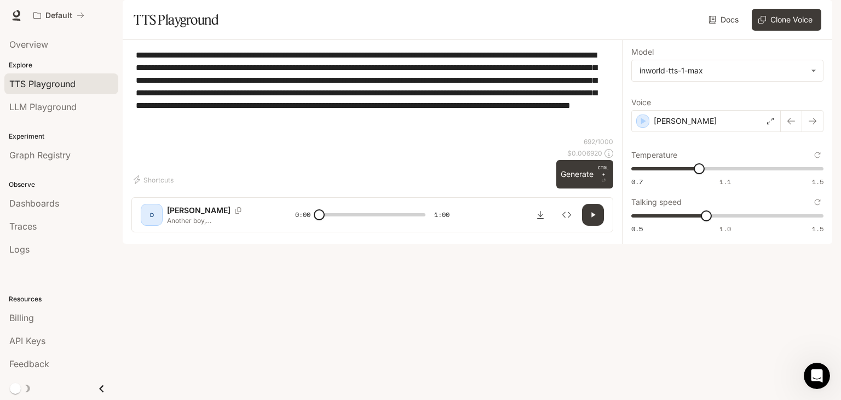
type textarea "**********"
click at [591, 217] on icon "button" at bounding box center [593, 214] width 4 height 5
click at [586, 188] on button "Generate CTRL + ⏎" at bounding box center [584, 174] width 57 height 28
click at [586, 226] on button "button" at bounding box center [593, 215] width 22 height 22
click at [321, 220] on span at bounding box center [320, 214] width 11 height 11
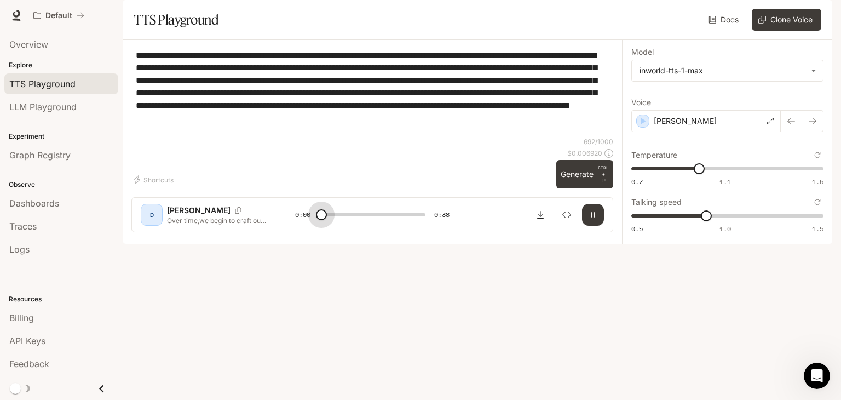
click at [322, 220] on span at bounding box center [321, 214] width 11 height 11
click at [598, 226] on button "button" at bounding box center [593, 215] width 22 height 22
click at [320, 220] on span at bounding box center [325, 214] width 11 height 11
click at [592, 217] on icon "button" at bounding box center [593, 214] width 4 height 5
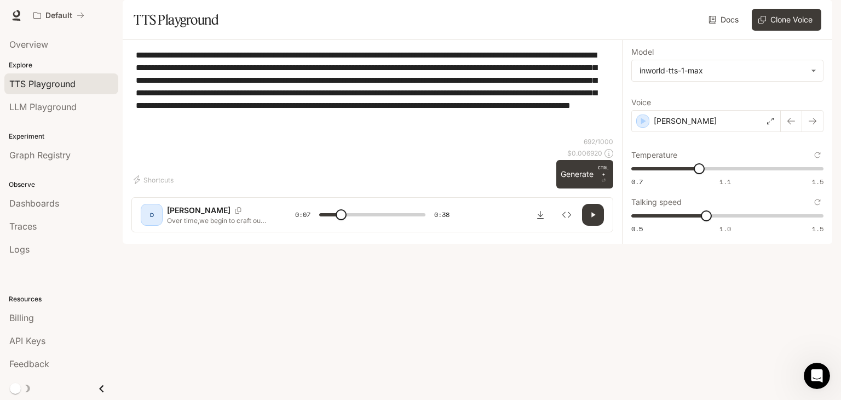
click at [592, 217] on icon "button" at bounding box center [593, 214] width 4 height 5
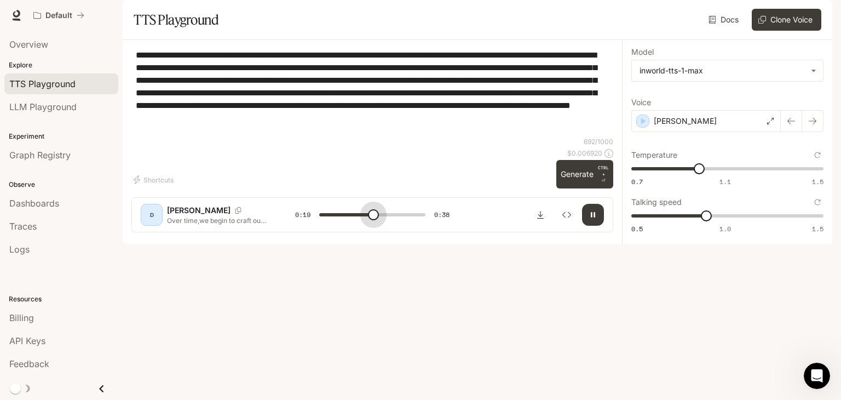
click at [374, 223] on span at bounding box center [372, 214] width 106 height 16
click at [593, 226] on button "button" at bounding box center [593, 215] width 22 height 22
click at [396, 223] on span at bounding box center [372, 214] width 106 height 16
click at [593, 219] on icon "button" at bounding box center [592, 214] width 9 height 9
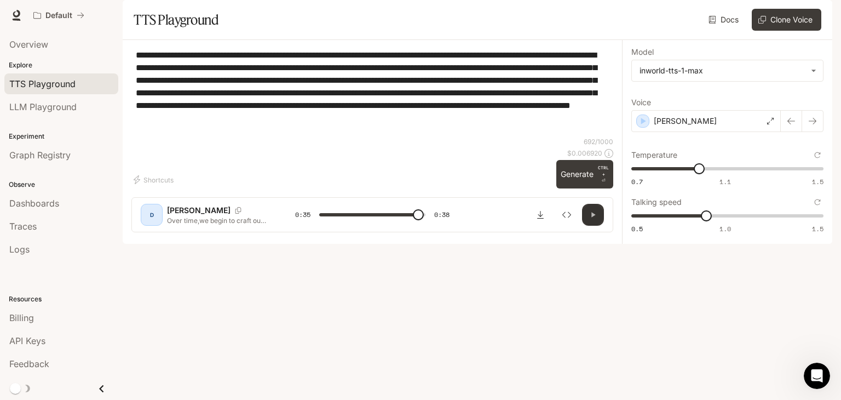
click at [592, 219] on icon "button" at bounding box center [592, 214] width 9 height 9
click at [582, 226] on button "button" at bounding box center [593, 215] width 22 height 22
type input "*"
drag, startPoint x: 288, startPoint y: 163, endPoint x: 125, endPoint y: 82, distance: 182.6
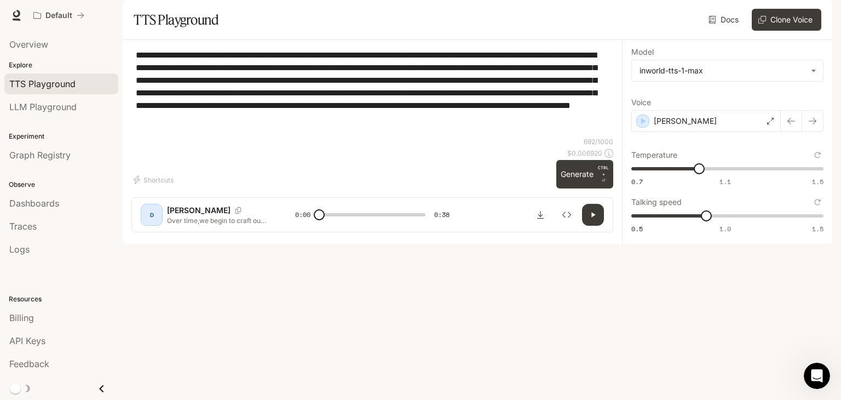
click at [125, 82] on div "**********" at bounding box center [372, 140] width 499 height 201
drag, startPoint x: 572, startPoint y: 327, endPoint x: 390, endPoint y: 220, distance: 211.5
click at [392, 206] on div "**********" at bounding box center [372, 127] width 482 height 157
